Goal: Task Accomplishment & Management: Use online tool/utility

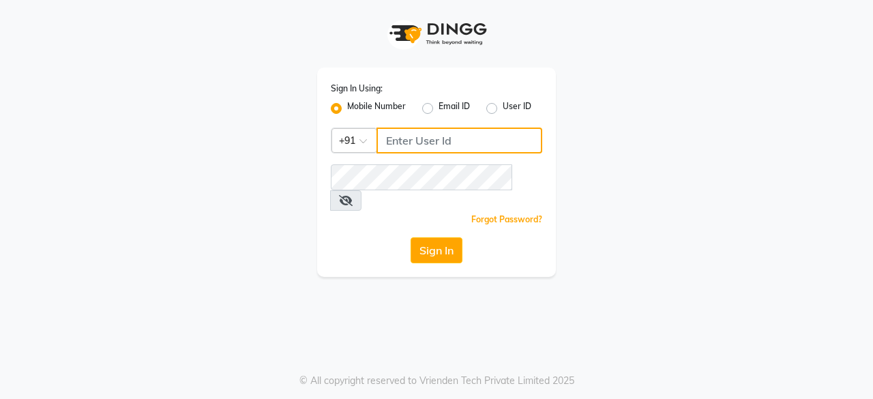
click at [457, 141] on input "Username" at bounding box center [460, 141] width 166 height 26
type input "9987799720"
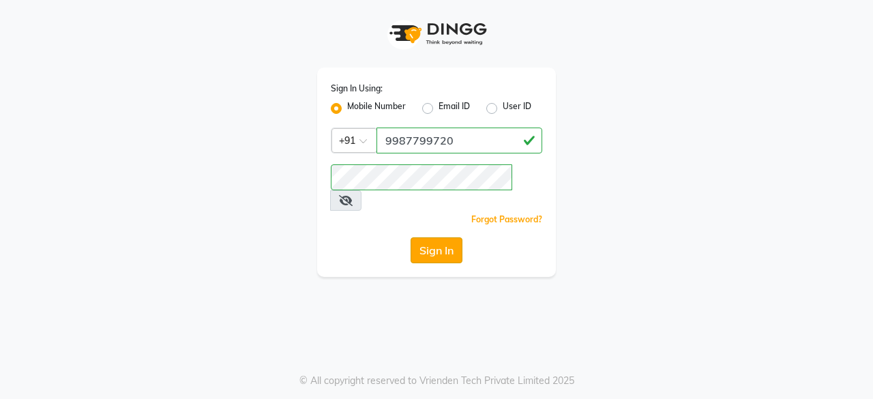
click at [430, 237] on button "Sign In" at bounding box center [437, 250] width 52 height 26
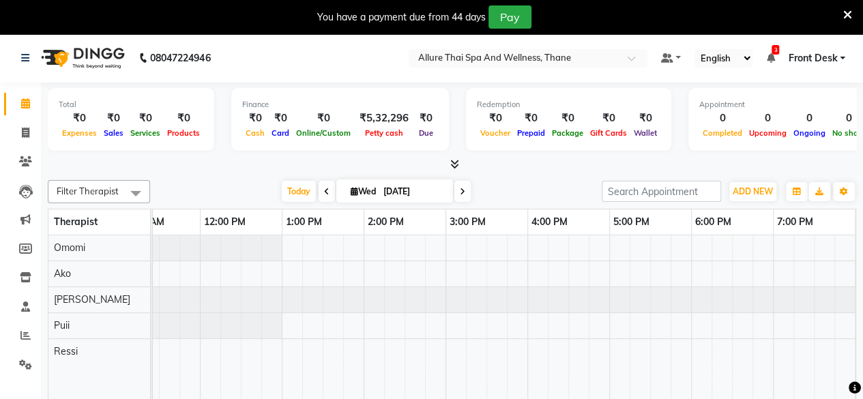
scroll to position [0, 203]
